Goal: Task Accomplishment & Management: Manage account settings

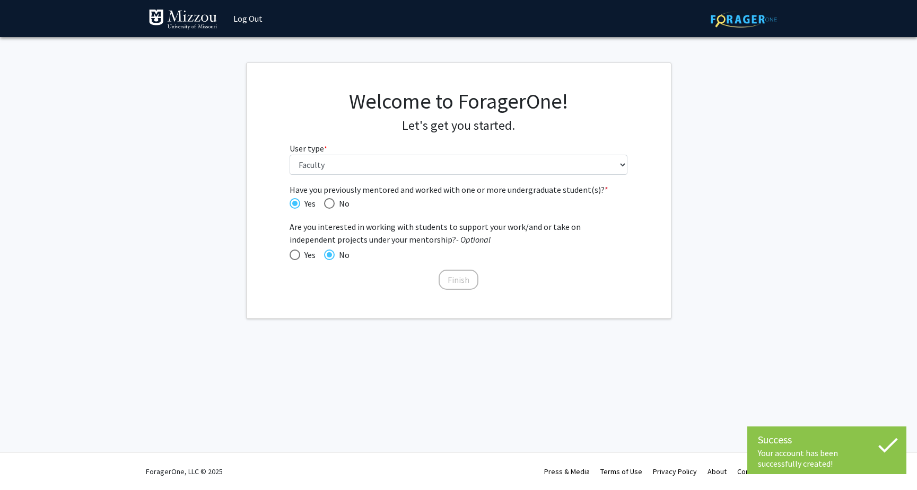
select select "5: faculty"
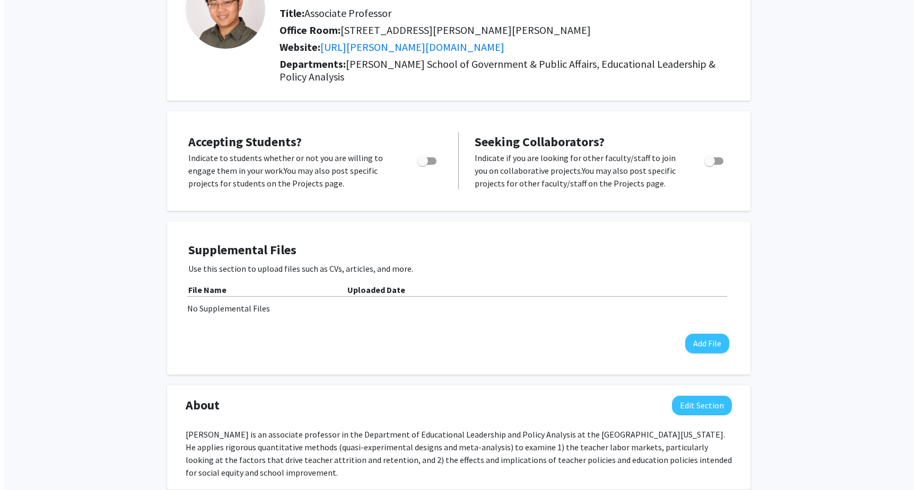
scroll to position [204, 0]
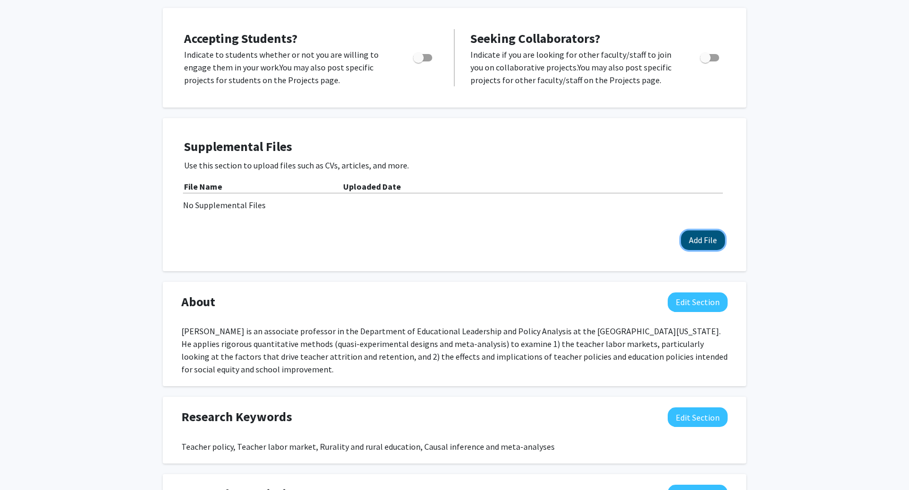
click at [711, 243] on button "Add File" at bounding box center [703, 241] width 44 height 20
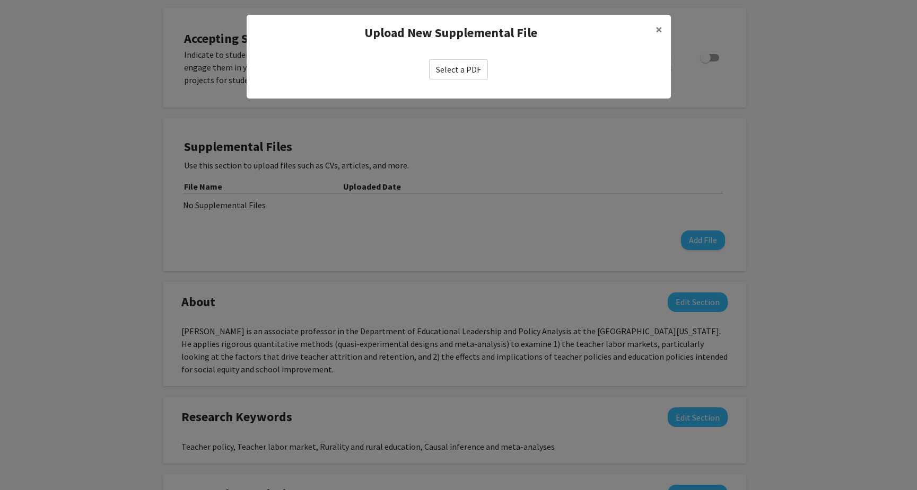
click at [452, 72] on label "Select a PDF" at bounding box center [458, 69] width 59 height 20
click at [0, 0] on input "Select a PDF" at bounding box center [0, 0] width 0 height 0
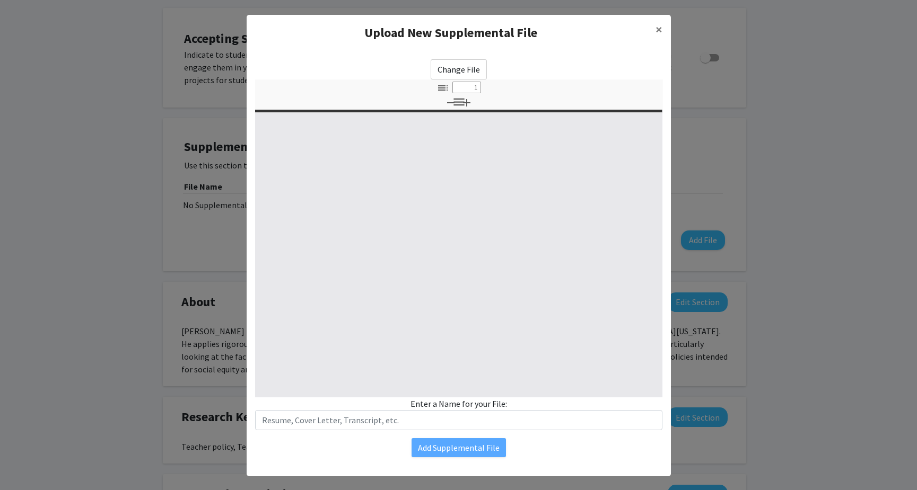
select select "custom"
type input "0"
select select "custom"
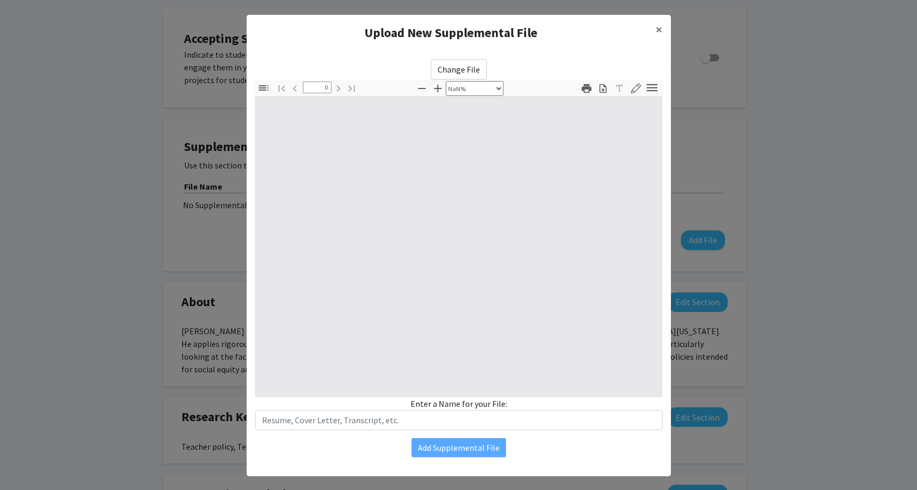
type input "1"
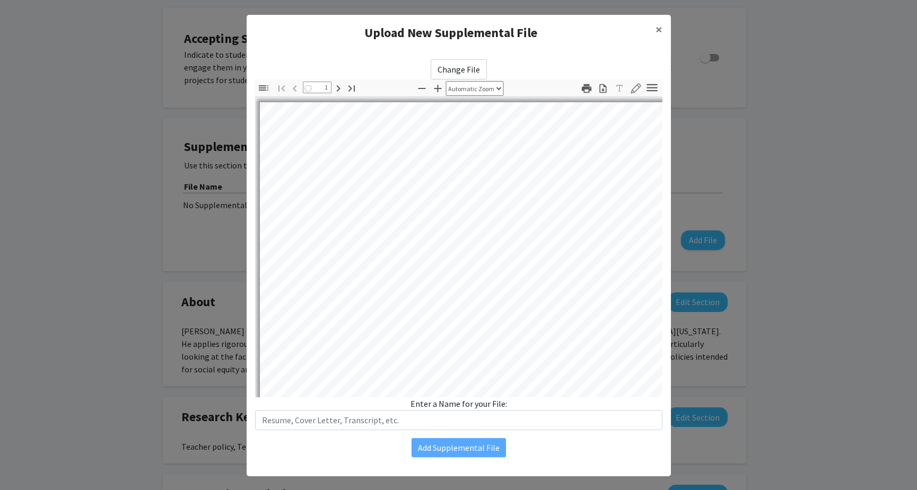
select select "auto"
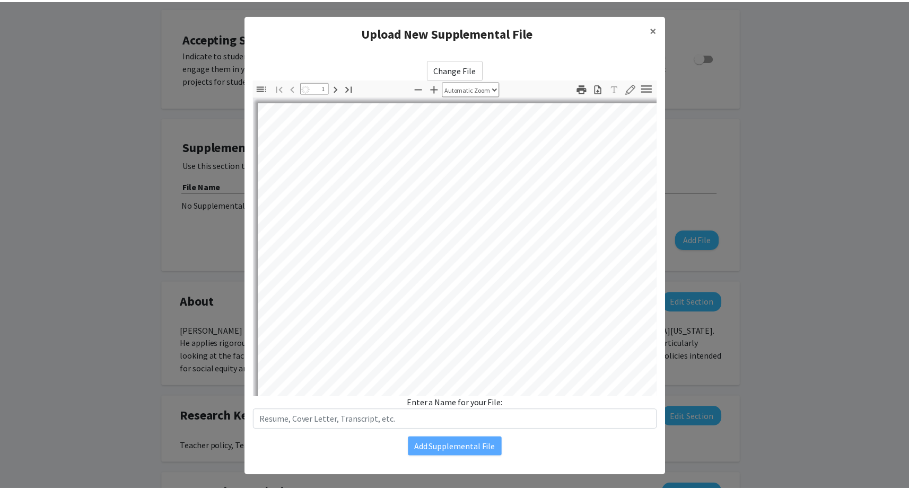
scroll to position [1, 0]
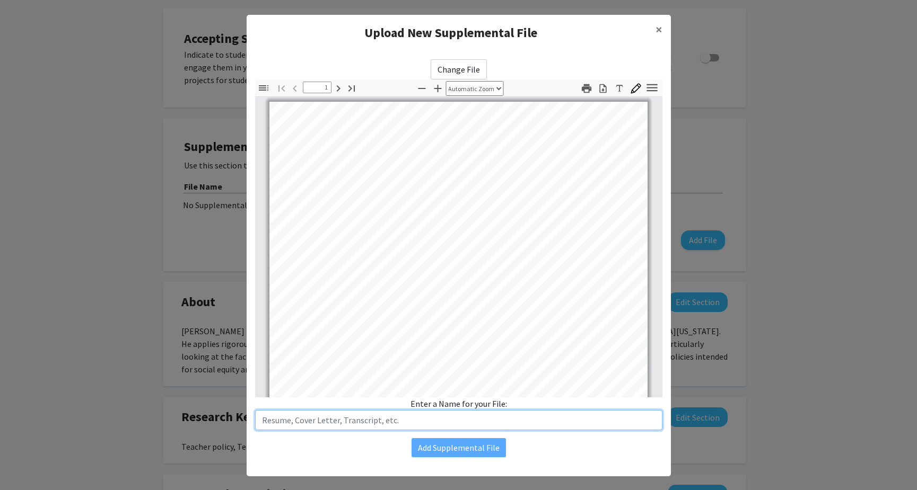
click at [419, 416] on input "text" at bounding box center [458, 420] width 407 height 20
type input "CV"
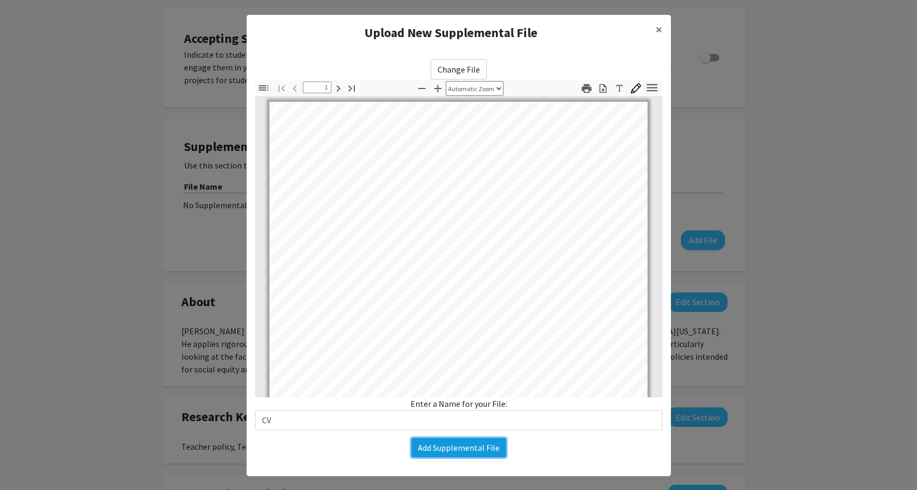
click at [486, 449] on button "Add Supplemental File" at bounding box center [458, 447] width 94 height 19
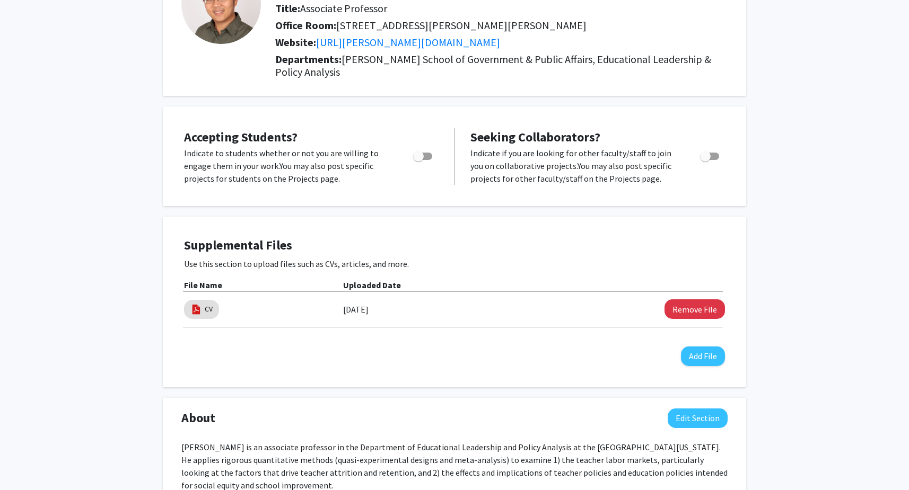
scroll to position [0, 0]
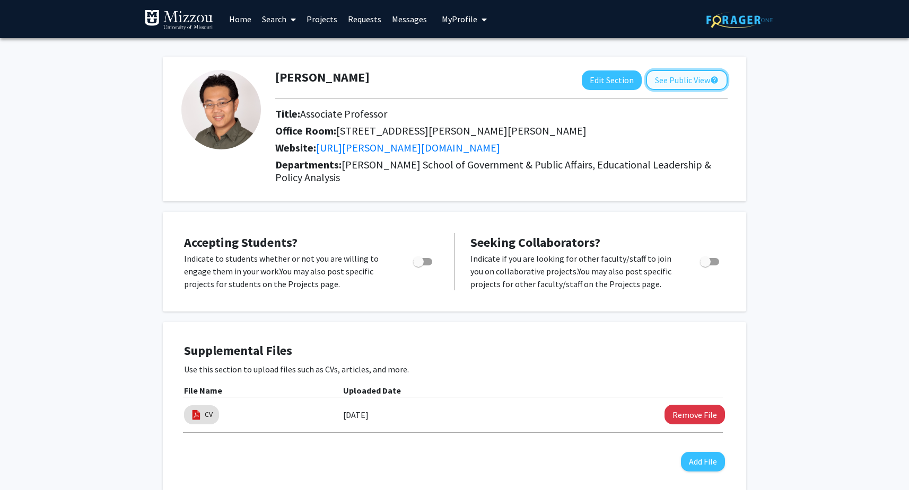
click at [681, 72] on button "See Public View help" at bounding box center [687, 80] width 82 height 20
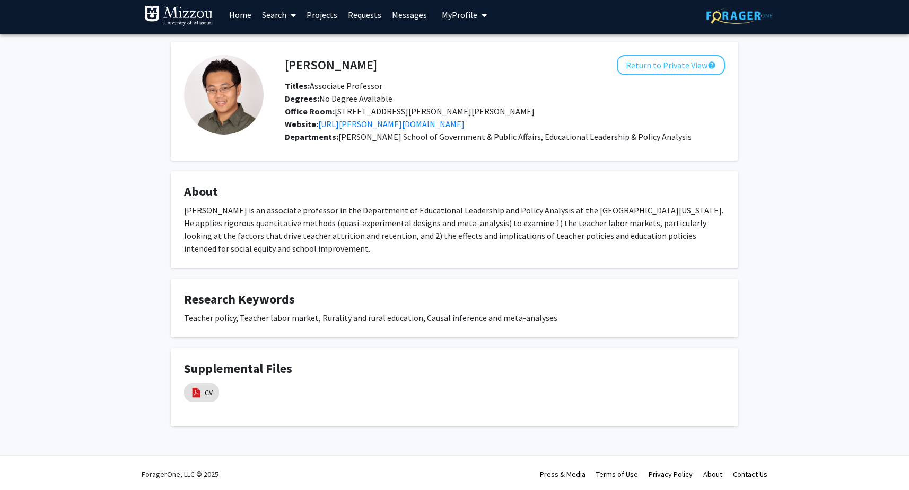
scroll to position [7, 0]
